Goal: Information Seeking & Learning: Understand process/instructions

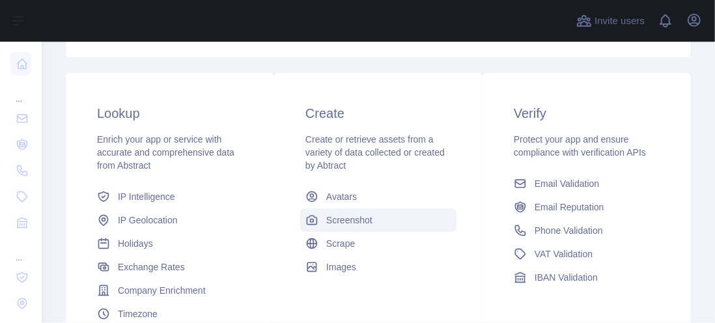
scroll to position [256, 0]
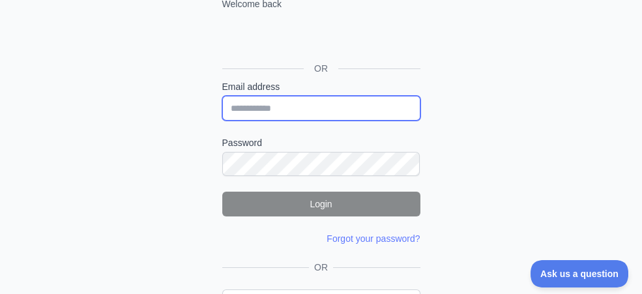
type input "**********"
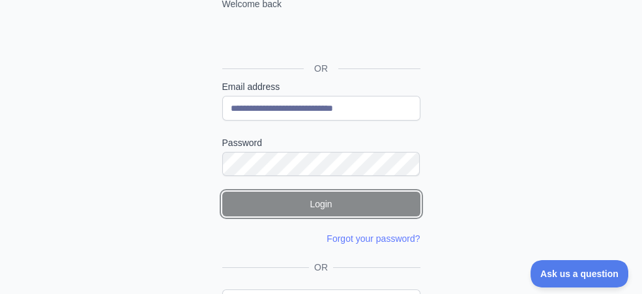
drag, startPoint x: 329, startPoint y: 203, endPoint x: 338, endPoint y: 202, distance: 9.2
click at [329, 203] on button "Login" at bounding box center [321, 204] width 198 height 25
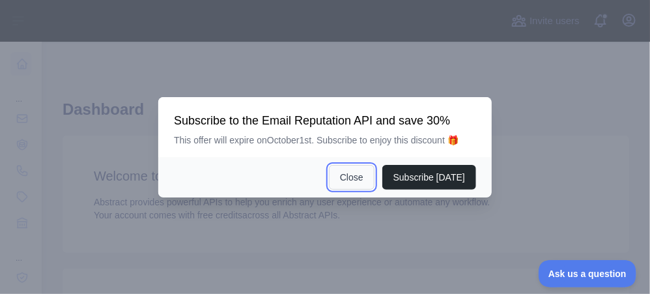
click at [348, 175] on button "Close" at bounding box center [352, 177] width 46 height 25
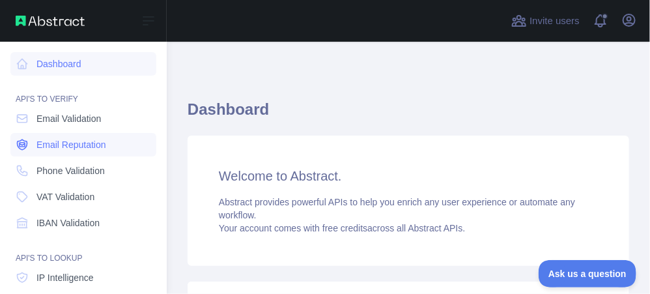
click at [85, 143] on span "Email Reputation" at bounding box center [71, 144] width 70 height 13
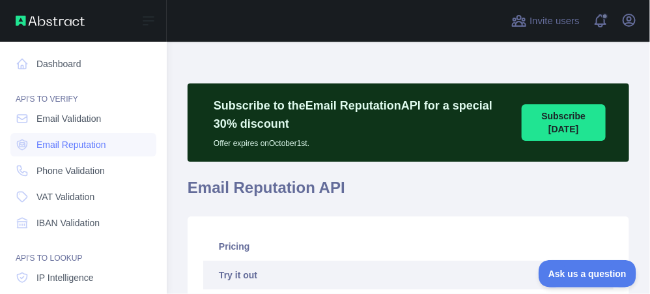
click at [84, 102] on div "API'S TO VERIFY" at bounding box center [83, 91] width 146 height 26
click at [89, 117] on span "Email Validation" at bounding box center [68, 118] width 64 height 13
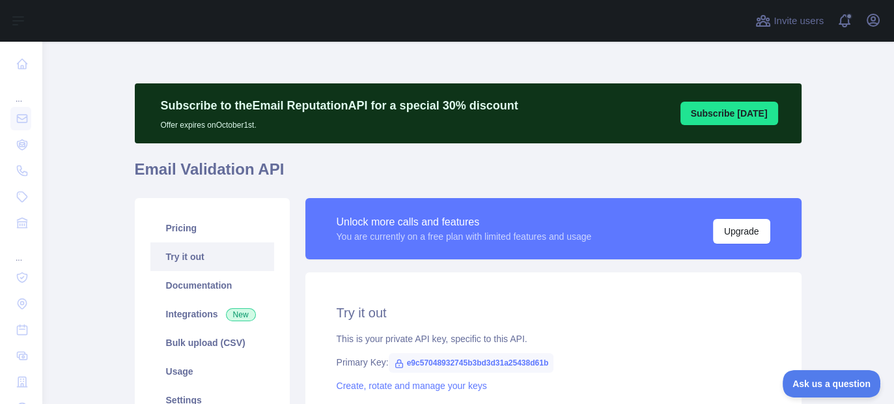
scroll to position [244, 0]
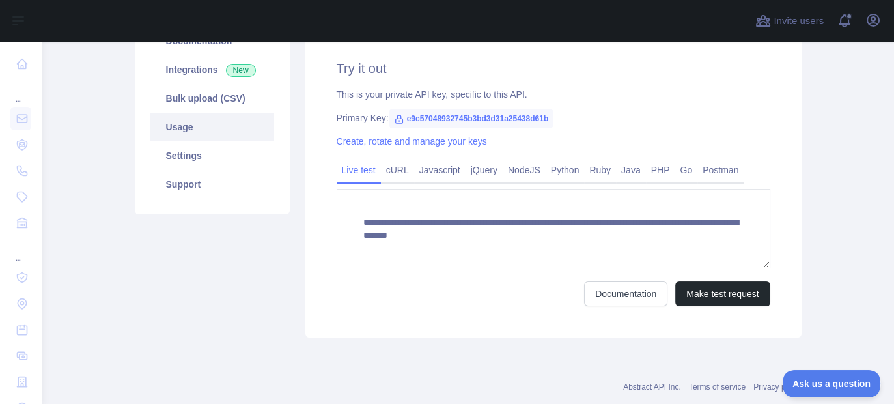
click at [197, 127] on link "Usage" at bounding box center [212, 127] width 124 height 29
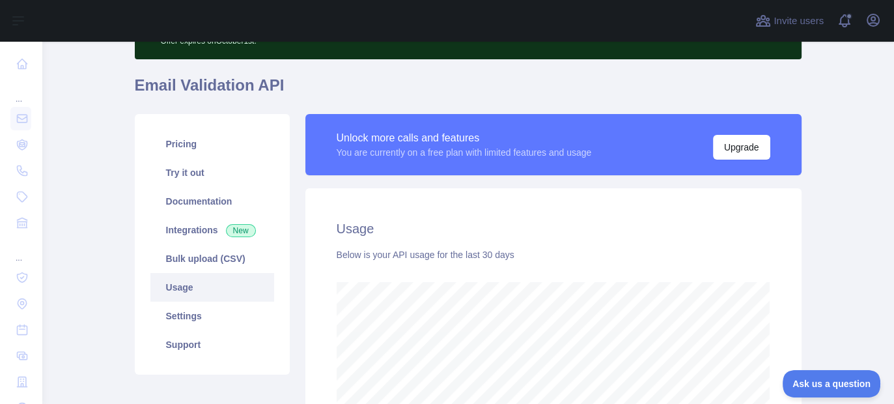
scroll to position [81, 0]
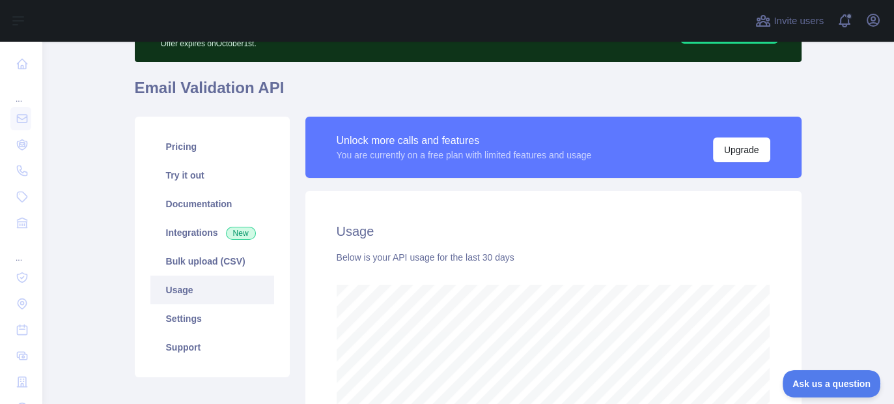
click at [199, 286] on link "Usage" at bounding box center [212, 290] width 124 height 29
click at [200, 242] on link "Integrations New" at bounding box center [212, 232] width 124 height 29
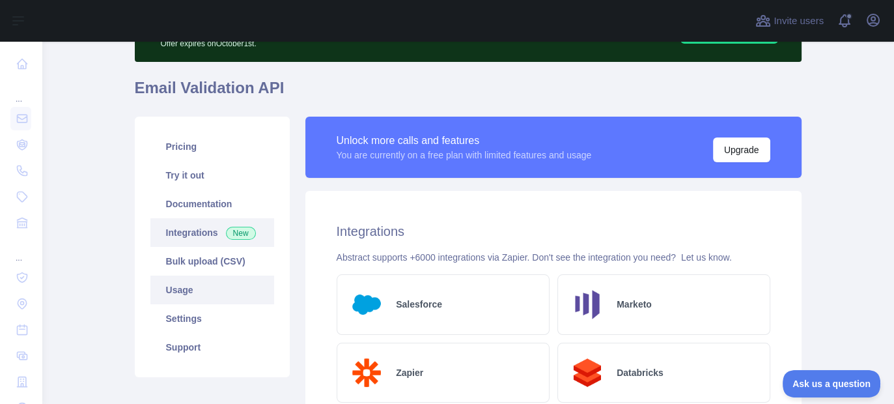
drag, startPoint x: 208, startPoint y: 293, endPoint x: 210, endPoint y: 286, distance: 7.3
click at [208, 293] on link "Usage" at bounding box center [212, 290] width 124 height 29
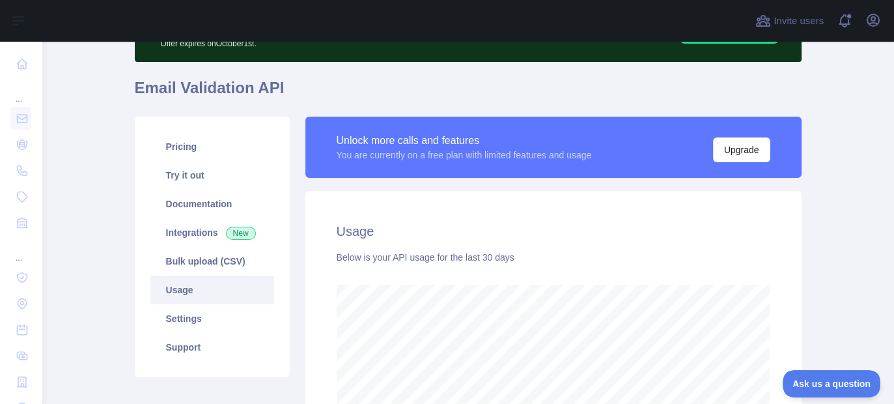
scroll to position [244, 0]
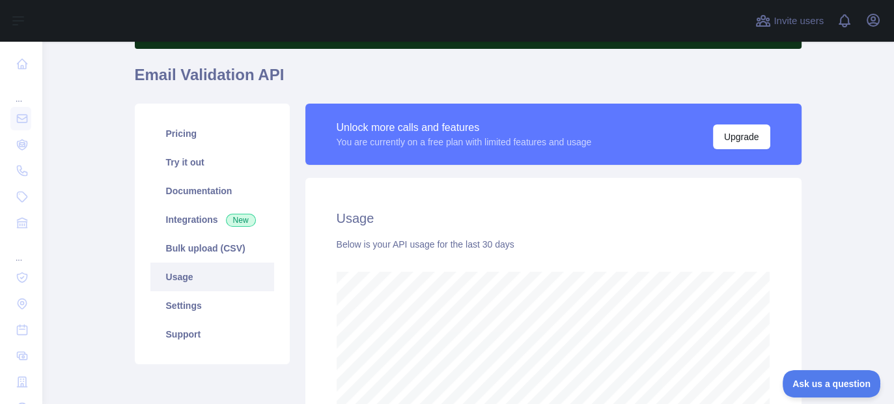
scroll to position [163, 0]
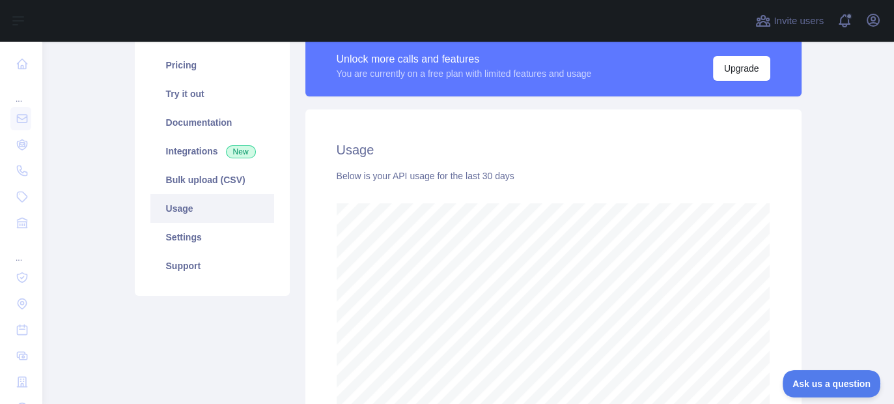
click at [193, 213] on link "Usage" at bounding box center [212, 208] width 124 height 29
click at [187, 231] on link "Settings" at bounding box center [212, 237] width 124 height 29
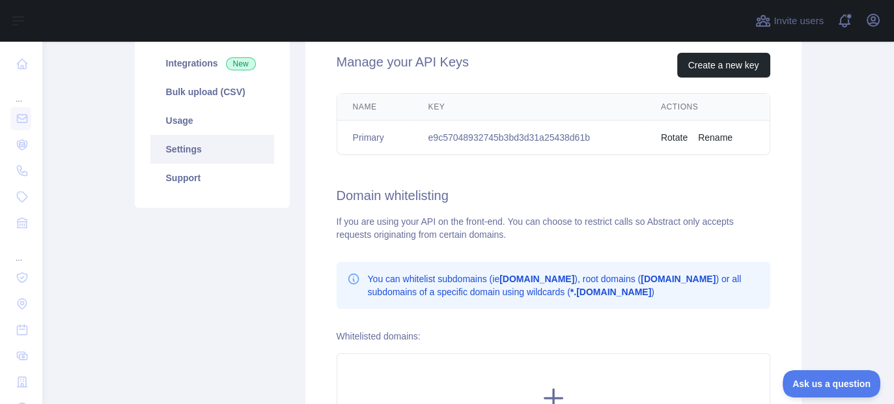
scroll to position [244, 0]
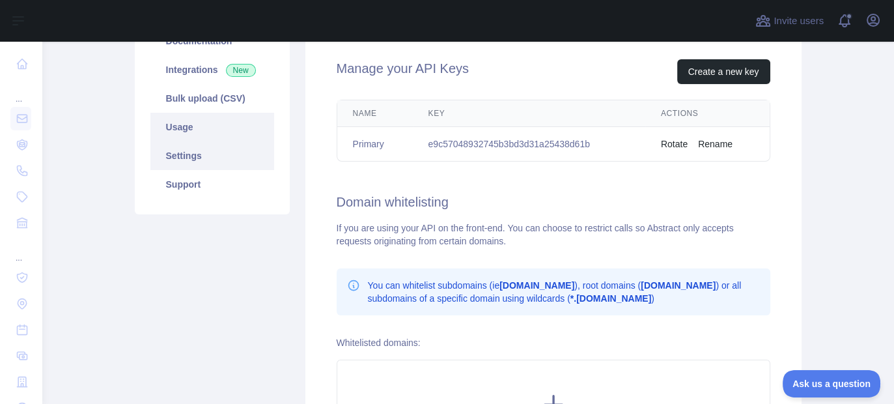
click at [203, 118] on link "Usage" at bounding box center [212, 127] width 124 height 29
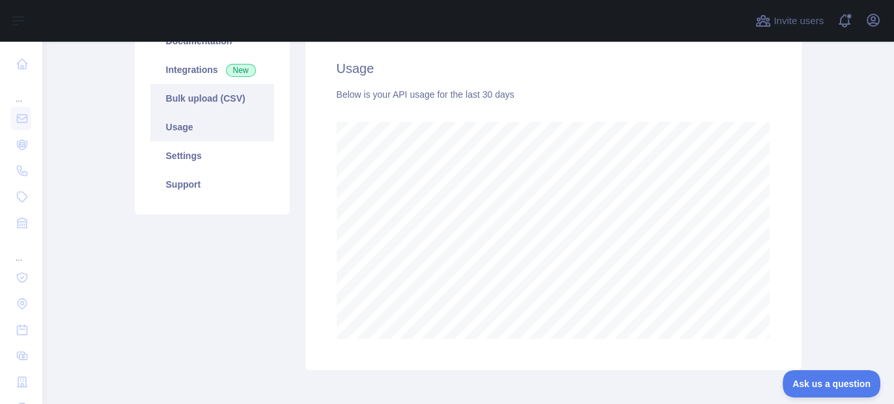
scroll to position [362, 840]
click at [205, 107] on link "Bulk upload (CSV)" at bounding box center [212, 98] width 124 height 29
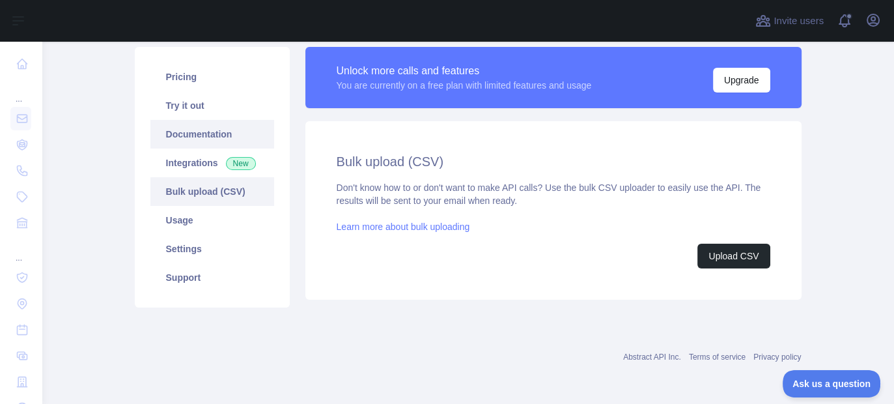
scroll to position [151, 0]
click at [156, 139] on link "Documentation" at bounding box center [212, 134] width 124 height 29
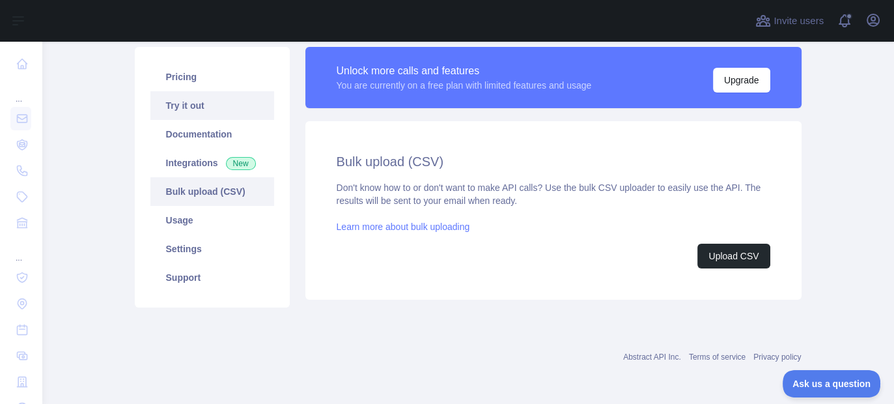
click at [182, 118] on link "Try it out" at bounding box center [212, 105] width 124 height 29
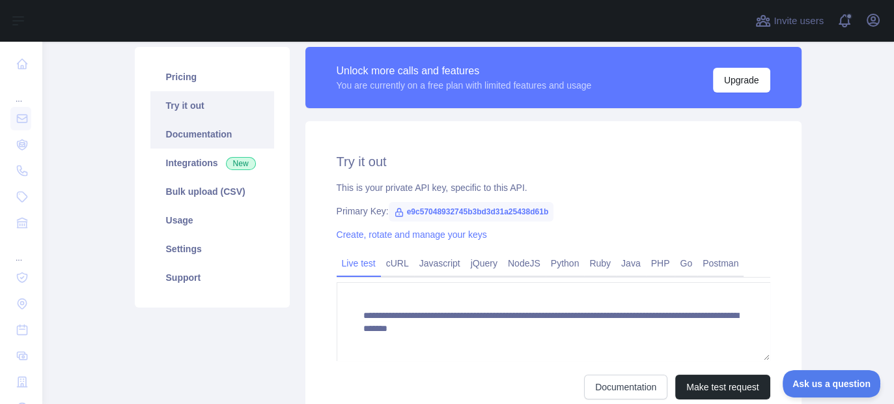
click at [191, 139] on link "Documentation" at bounding box center [212, 134] width 124 height 29
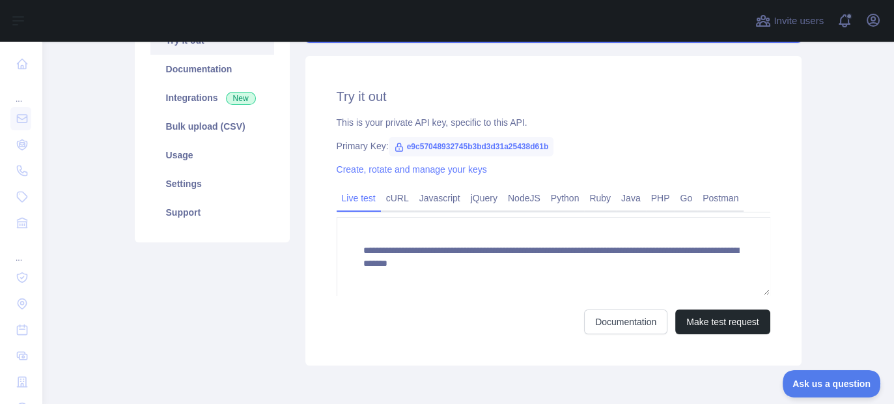
scroll to position [151, 0]
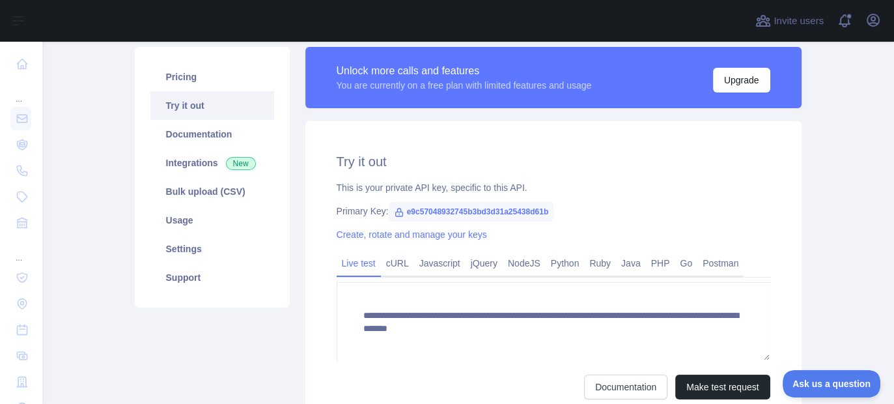
click at [392, 264] on link "cURL" at bounding box center [397, 263] width 33 height 21
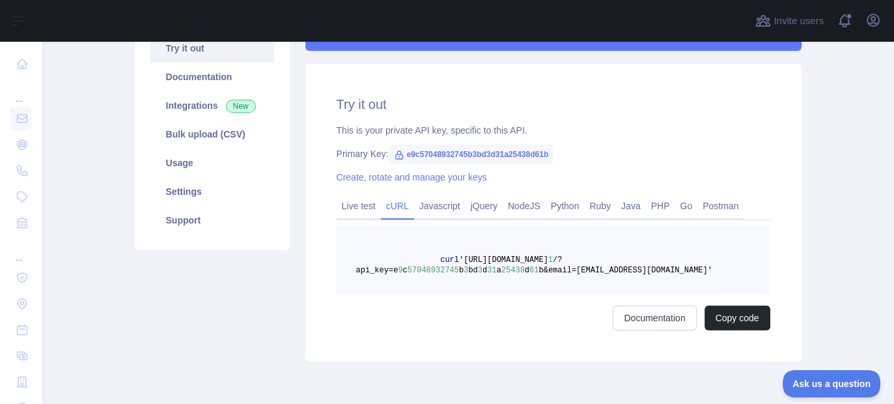
scroll to position [207, 0]
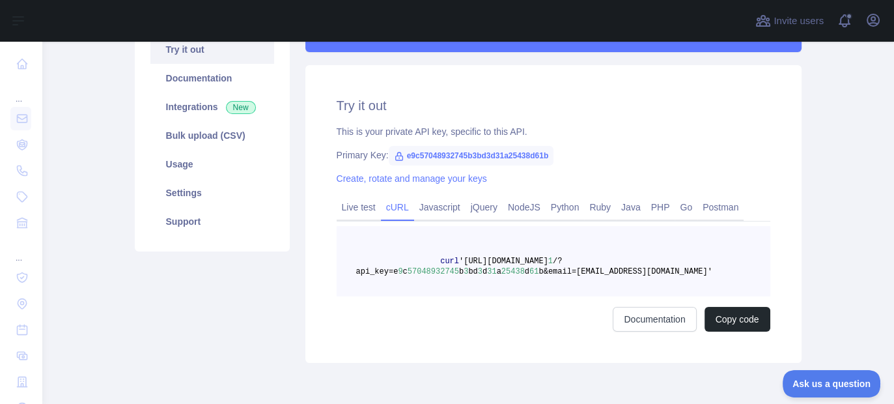
drag, startPoint x: 710, startPoint y: 281, endPoint x: 357, endPoint y: 265, distance: 353.5
click at [357, 265] on pre "curl 'https://emailvalidation.abstractapi.com/v 1 /?api_key=e 9 c 57048932745 b…" at bounding box center [554, 261] width 434 height 70
click at [385, 250] on pre "curl 'https://emailvalidation.abstractapi.com/v 1 /?api_key=e 9 c 57048932745 b…" at bounding box center [554, 261] width 434 height 70
click at [719, 324] on button "Copy code" at bounding box center [738, 319] width 66 height 25
click at [236, 165] on link "Usage" at bounding box center [212, 164] width 124 height 29
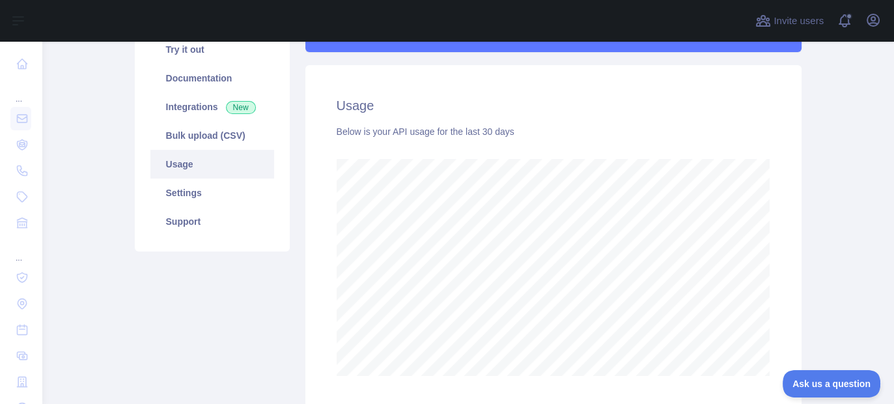
scroll to position [362, 840]
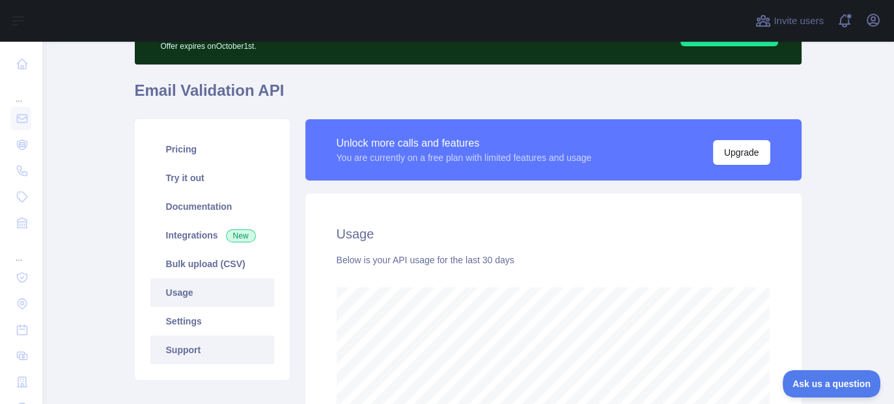
scroll to position [81, 0]
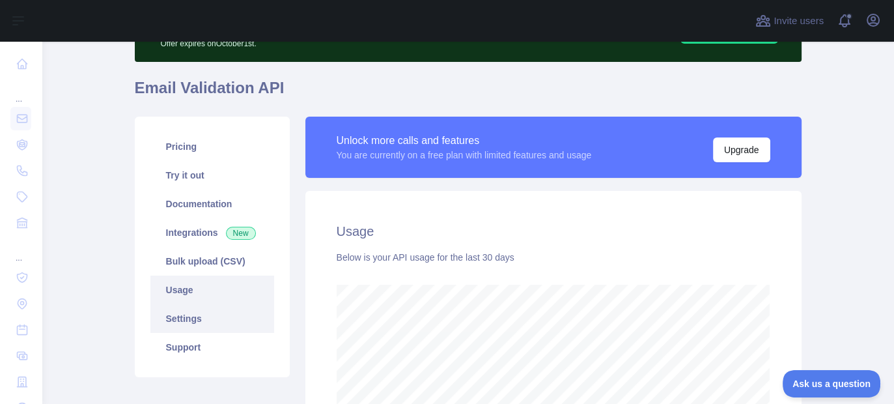
click at [196, 320] on link "Settings" at bounding box center [212, 318] width 124 height 29
